Goal: Transaction & Acquisition: Book appointment/travel/reservation

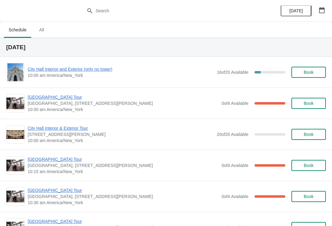
click at [94, 72] on span "City Hall Interior and Exterior (only no tower)" at bounding box center [121, 69] width 186 height 6
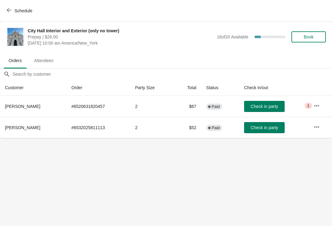
click at [276, 130] on span "Check in party" at bounding box center [264, 127] width 27 height 5
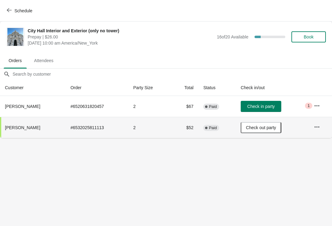
click at [13, 10] on span "Schedule" at bounding box center [20, 11] width 24 height 6
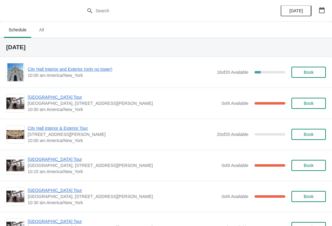
click at [58, 99] on span "[GEOGRAPHIC_DATA] Tour" at bounding box center [123, 97] width 191 height 6
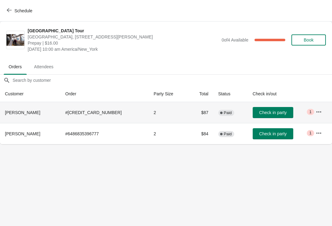
click at [286, 104] on td "Check in party" at bounding box center [279, 112] width 63 height 21
click at [272, 111] on span "Check in party" at bounding box center [272, 112] width 27 height 5
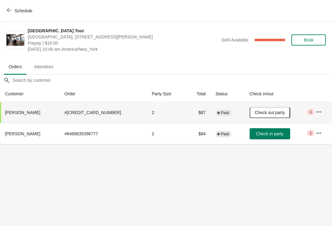
click at [8, 8] on icon "button" at bounding box center [9, 10] width 5 height 5
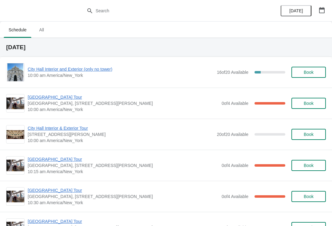
click at [40, 72] on span "City Hall Interior and Exterior (only no tower)" at bounding box center [121, 69] width 186 height 6
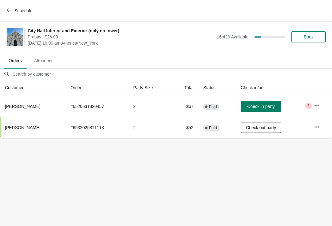
click at [274, 106] on span "Check in party" at bounding box center [260, 106] width 27 height 5
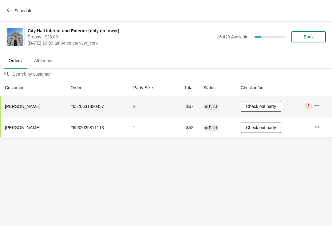
click at [8, 10] on icon "button" at bounding box center [9, 10] width 5 height 5
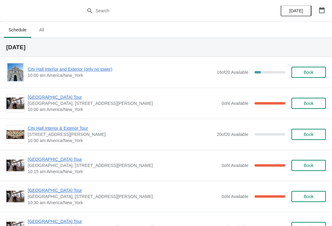
click at [34, 96] on span "[GEOGRAPHIC_DATA] Tour" at bounding box center [123, 97] width 191 height 6
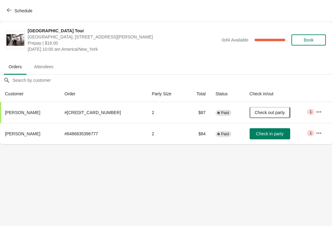
click at [10, 12] on icon "button" at bounding box center [9, 10] width 5 height 5
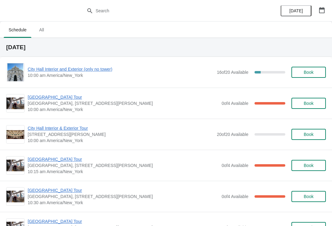
click at [58, 159] on span "[GEOGRAPHIC_DATA] Tour" at bounding box center [123, 159] width 191 height 6
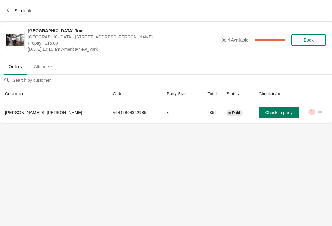
click at [265, 112] on span "Check in party" at bounding box center [278, 112] width 27 height 5
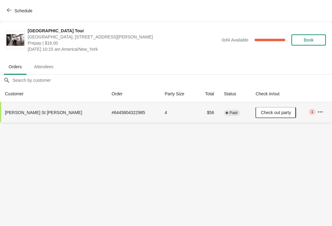
click at [4, 11] on button "Schedule" at bounding box center [20, 10] width 34 height 11
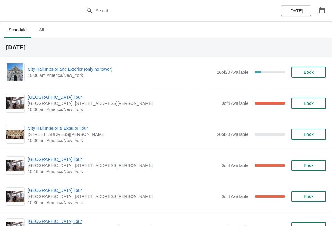
click at [315, 72] on span "Book" at bounding box center [308, 72] width 23 height 5
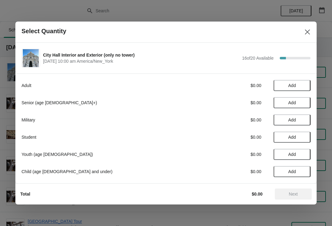
click at [294, 136] on span "Add" at bounding box center [293, 137] width 8 height 5
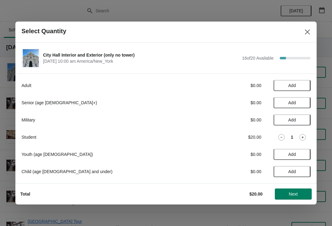
click at [296, 87] on span "Add" at bounding box center [293, 85] width 8 height 5
click at [298, 194] on span "Next" at bounding box center [293, 194] width 9 height 5
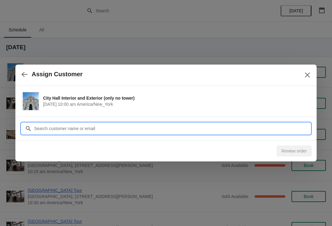
click at [292, 130] on input "Customer" at bounding box center [172, 128] width 277 height 11
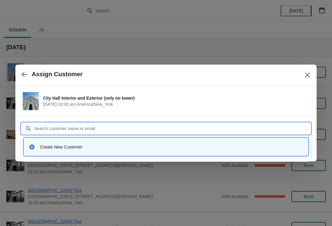
click at [159, 149] on div "Create New Customer" at bounding box center [171, 147] width 263 height 6
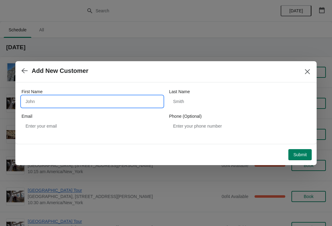
click at [139, 102] on input "First Name" at bounding box center [93, 101] width 142 height 11
type input "[PERSON_NAME]"
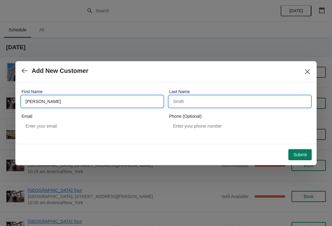
click at [238, 101] on input "Last Name" at bounding box center [240, 101] width 142 height 11
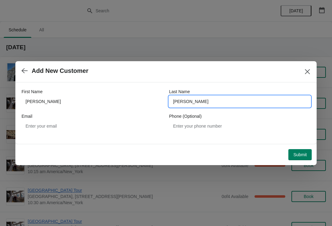
type input "[PERSON_NAME]"
click at [298, 154] on span "Submit" at bounding box center [301, 154] width 14 height 5
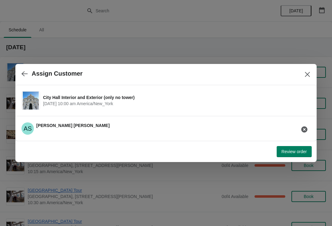
click at [296, 155] on button "Review order" at bounding box center [294, 151] width 35 height 11
